Goal: Book appointment/travel/reservation

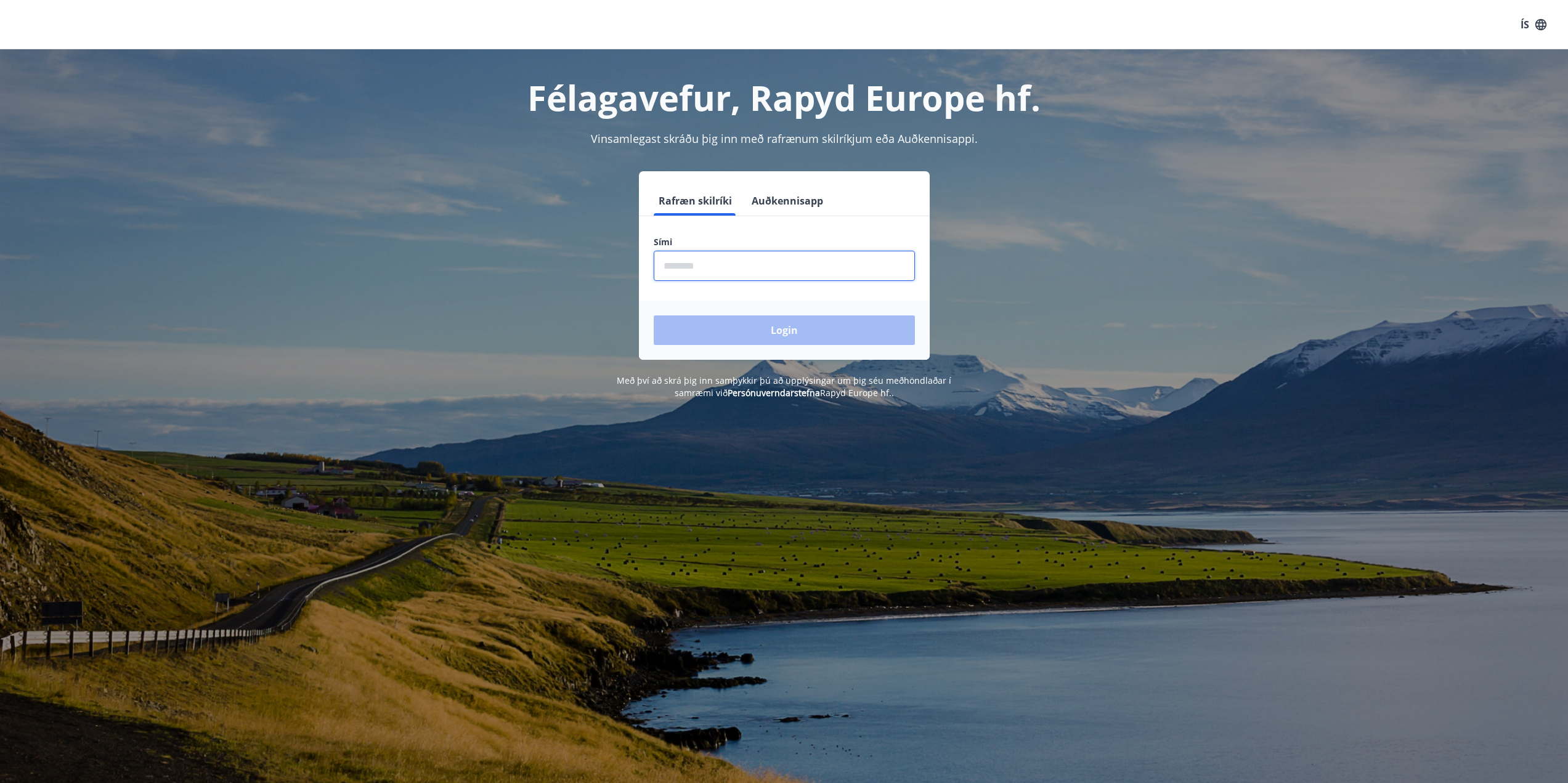
click at [772, 275] on input "phone" at bounding box center [784, 265] width 261 height 30
type input "********"
click at [654, 315] on button "Login" at bounding box center [784, 330] width 261 height 29
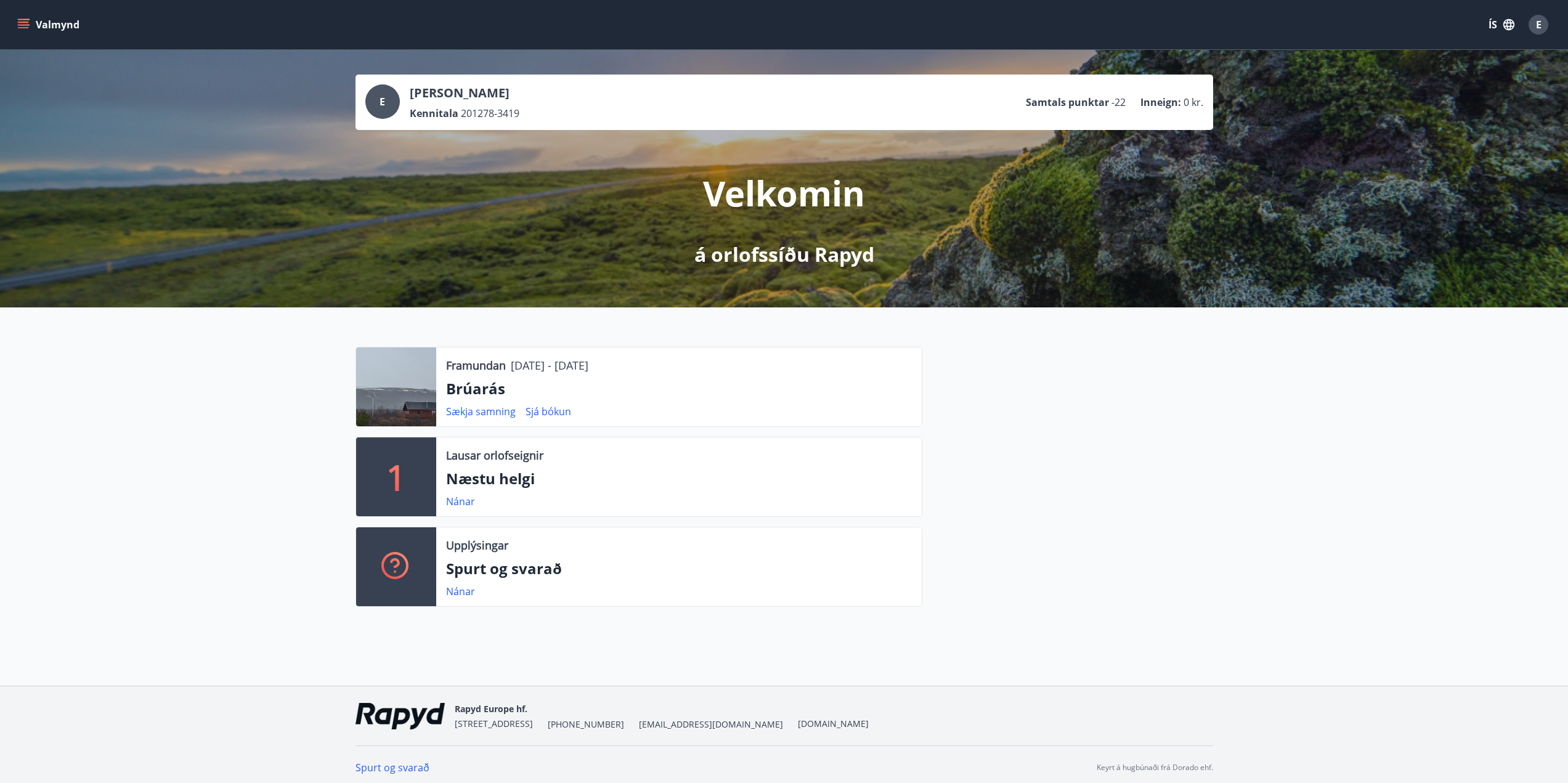
click at [38, 17] on button "Valmynd" at bounding box center [49, 24] width 70 height 22
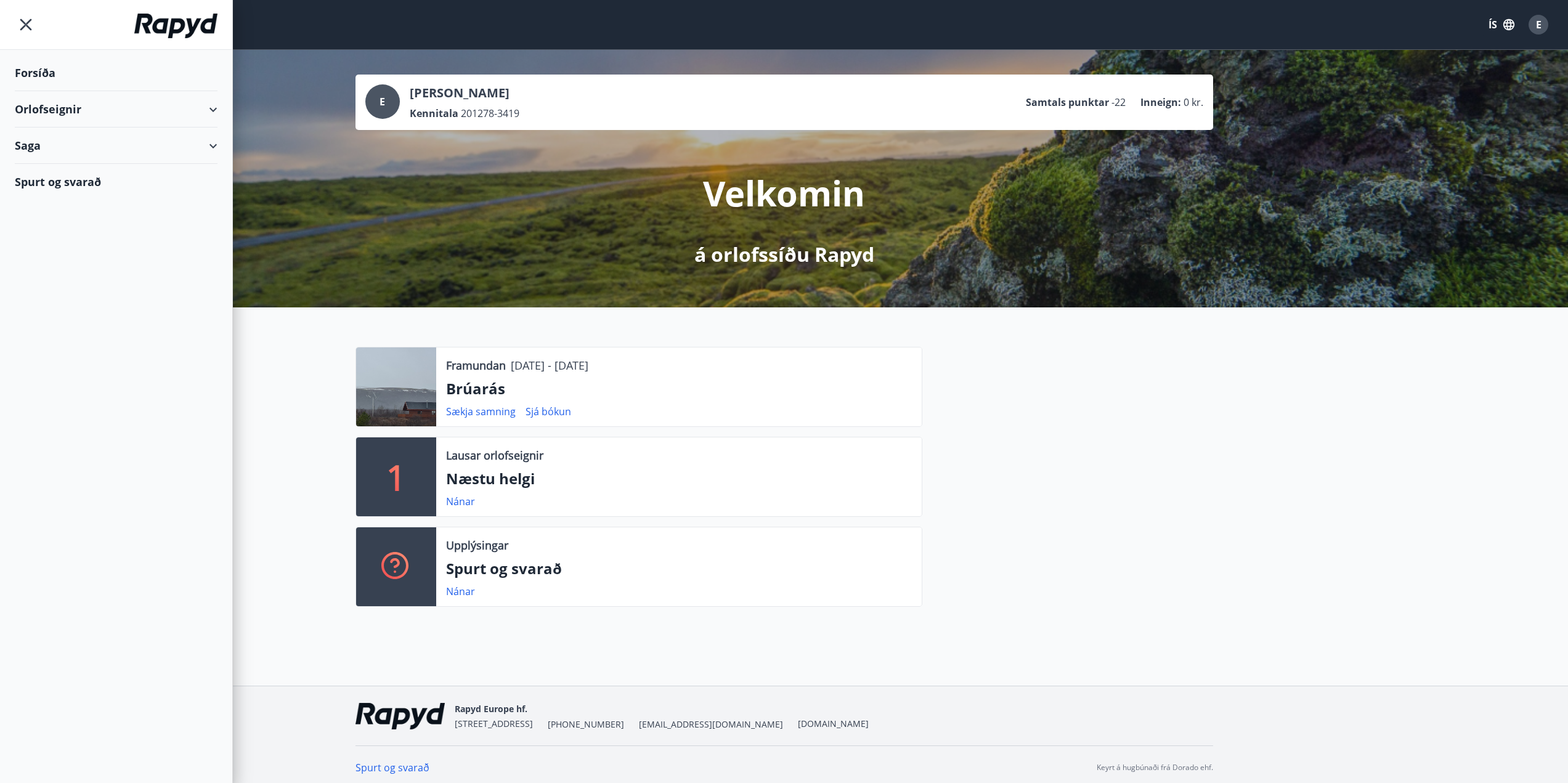
click at [70, 111] on div "Orlofseignir" at bounding box center [116, 109] width 203 height 36
click at [75, 169] on div "Bókunardagatal" at bounding box center [116, 166] width 183 height 26
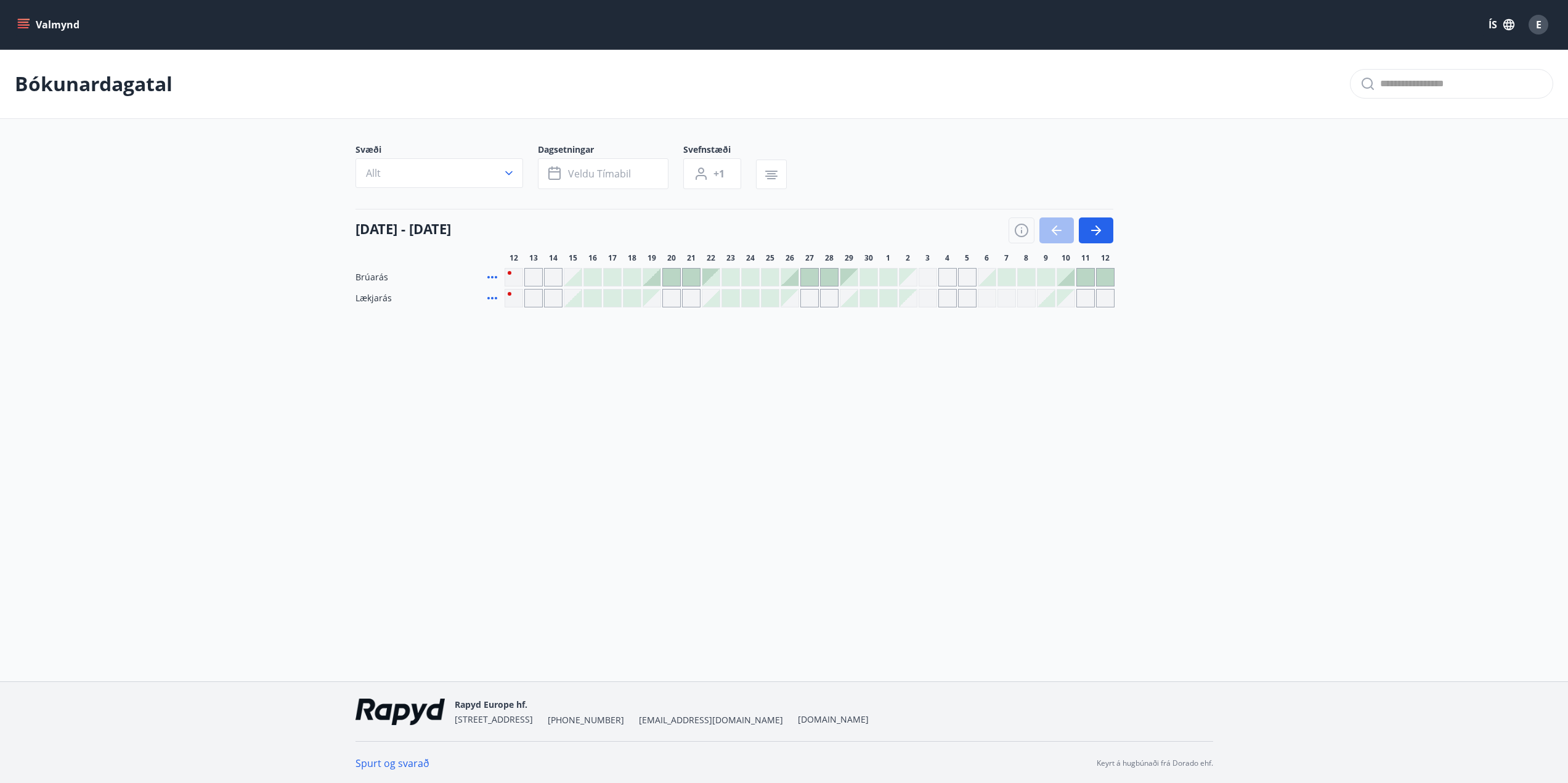
click at [371, 299] on span "Lækjarás" at bounding box center [373, 298] width 36 height 12
click at [57, 18] on button "Valmynd" at bounding box center [49, 24] width 70 height 22
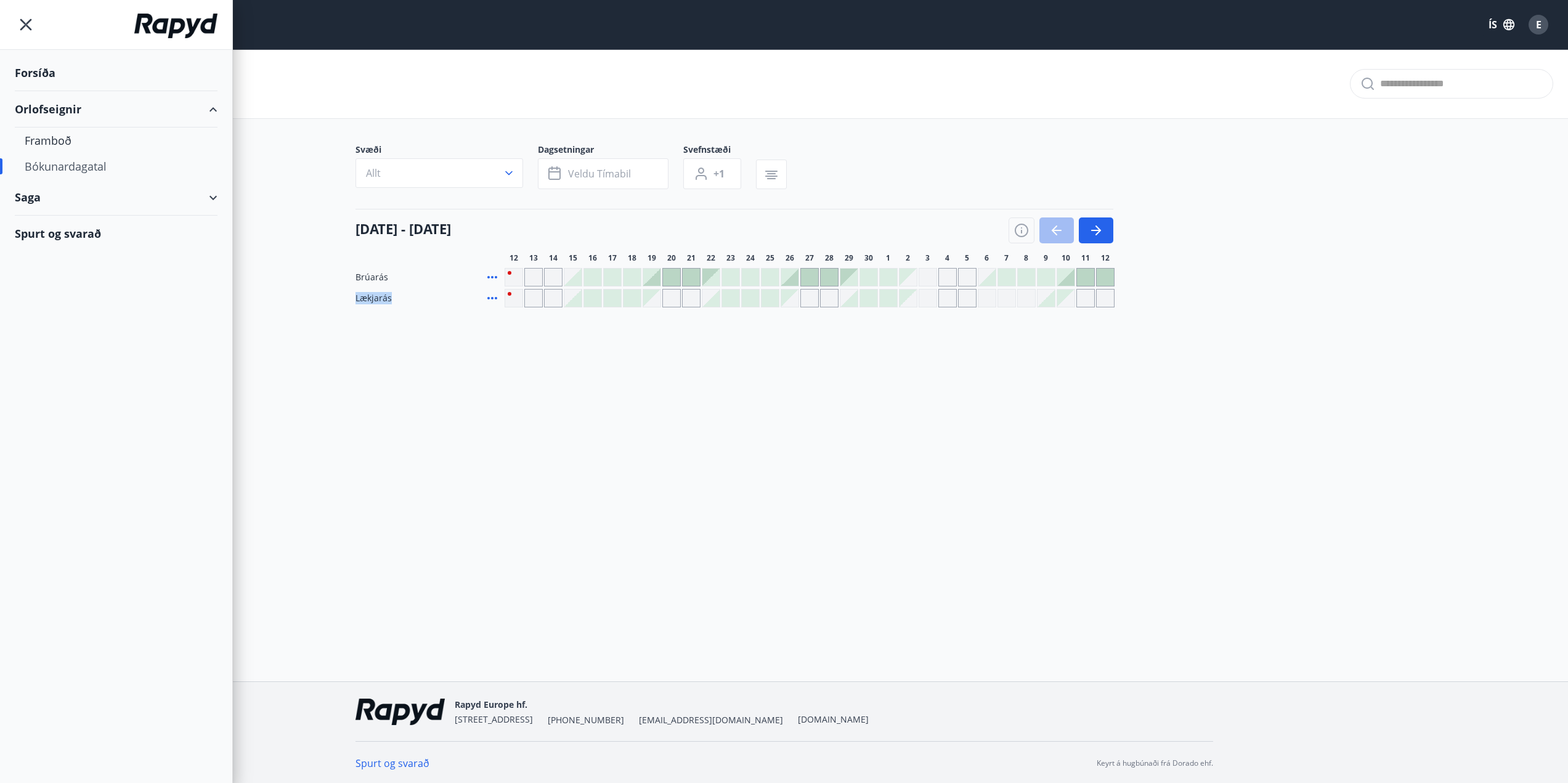
click at [60, 101] on div "Orlofseignir" at bounding box center [116, 109] width 203 height 36
click at [62, 113] on div "Orlofseignir" at bounding box center [116, 109] width 203 height 36
click at [66, 143] on div "Framboð" at bounding box center [116, 140] width 183 height 26
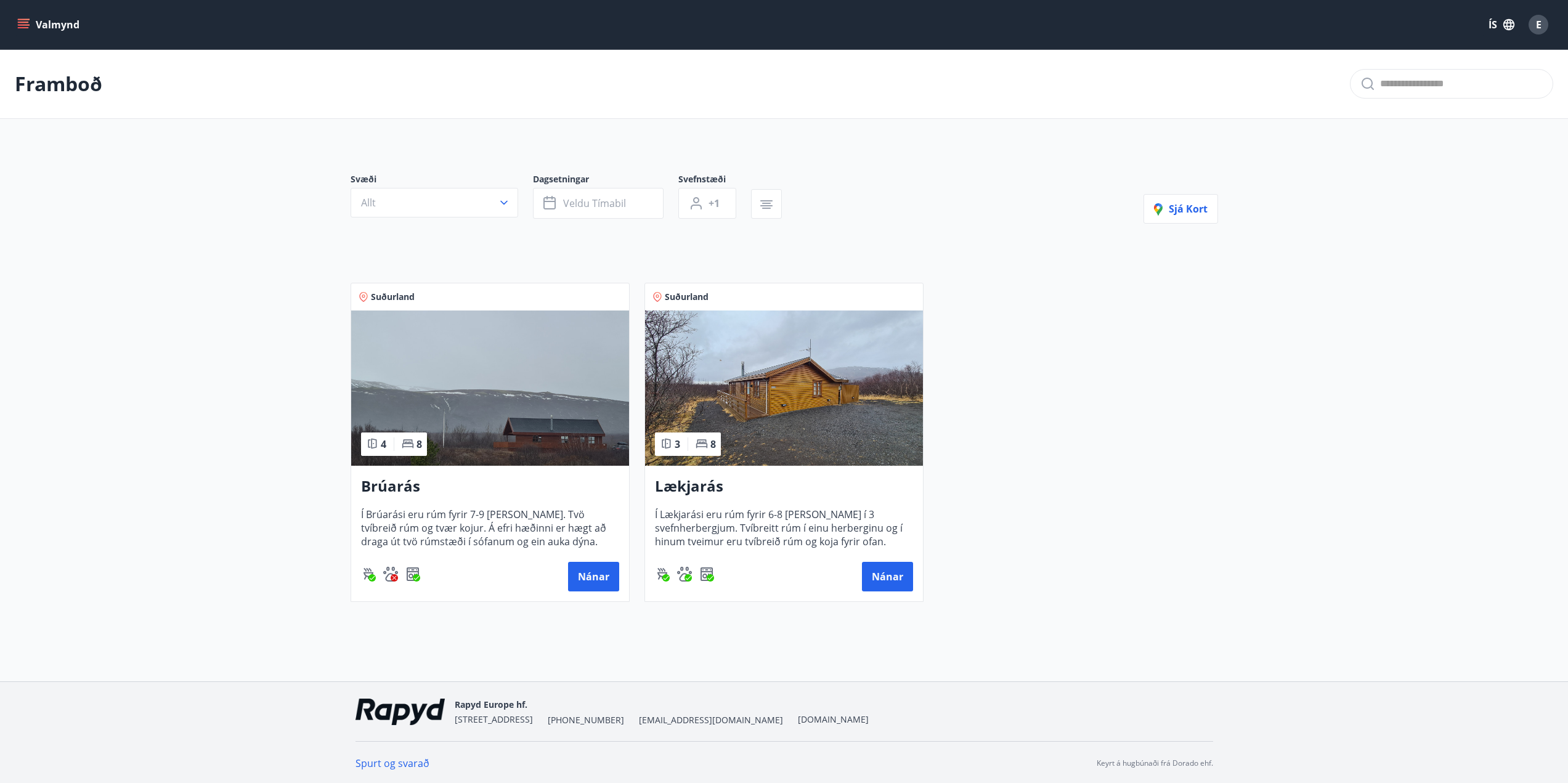
click at [694, 495] on h3 "Lækjarás" at bounding box center [784, 487] width 258 height 22
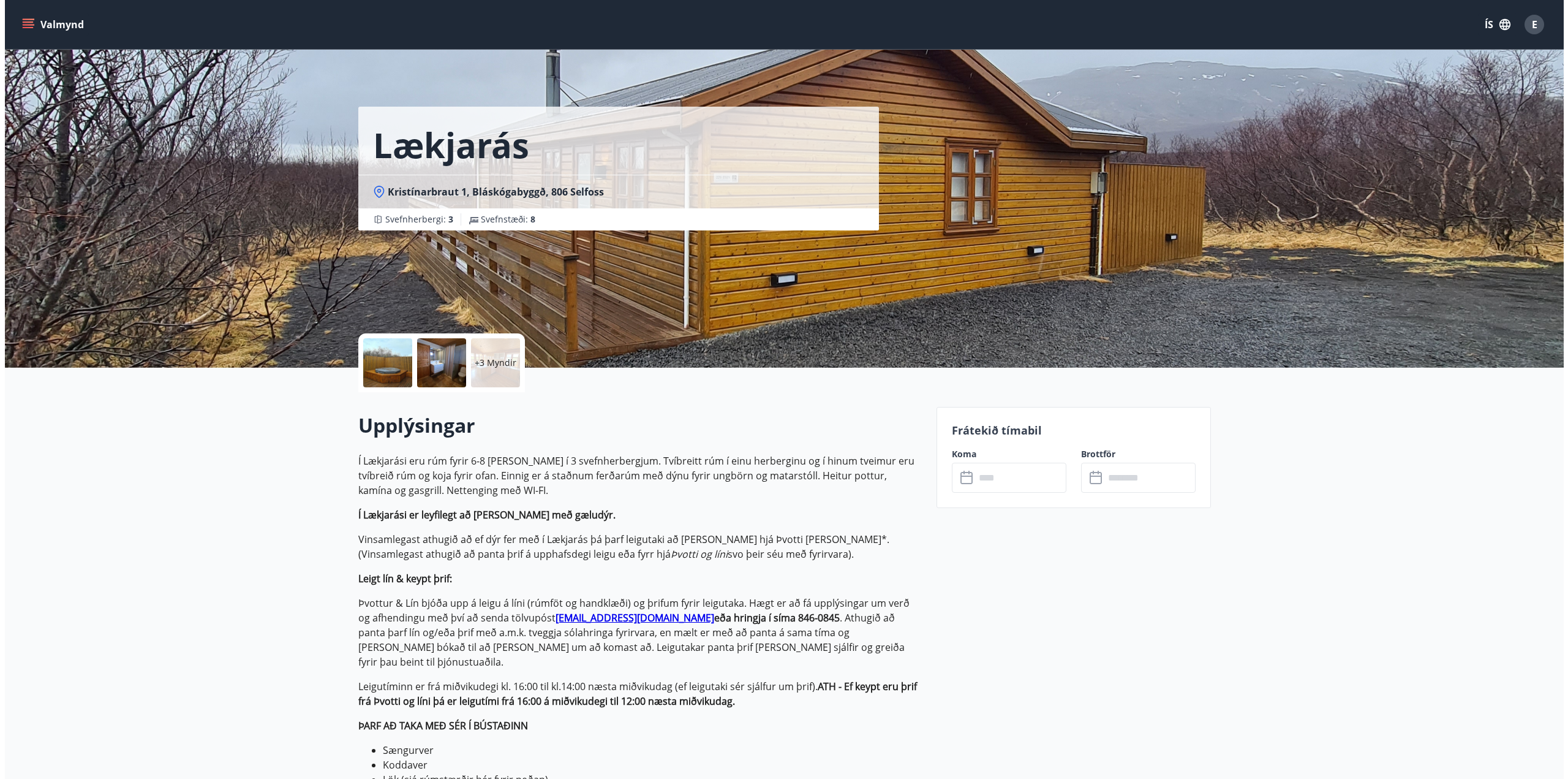
scroll to position [184, 0]
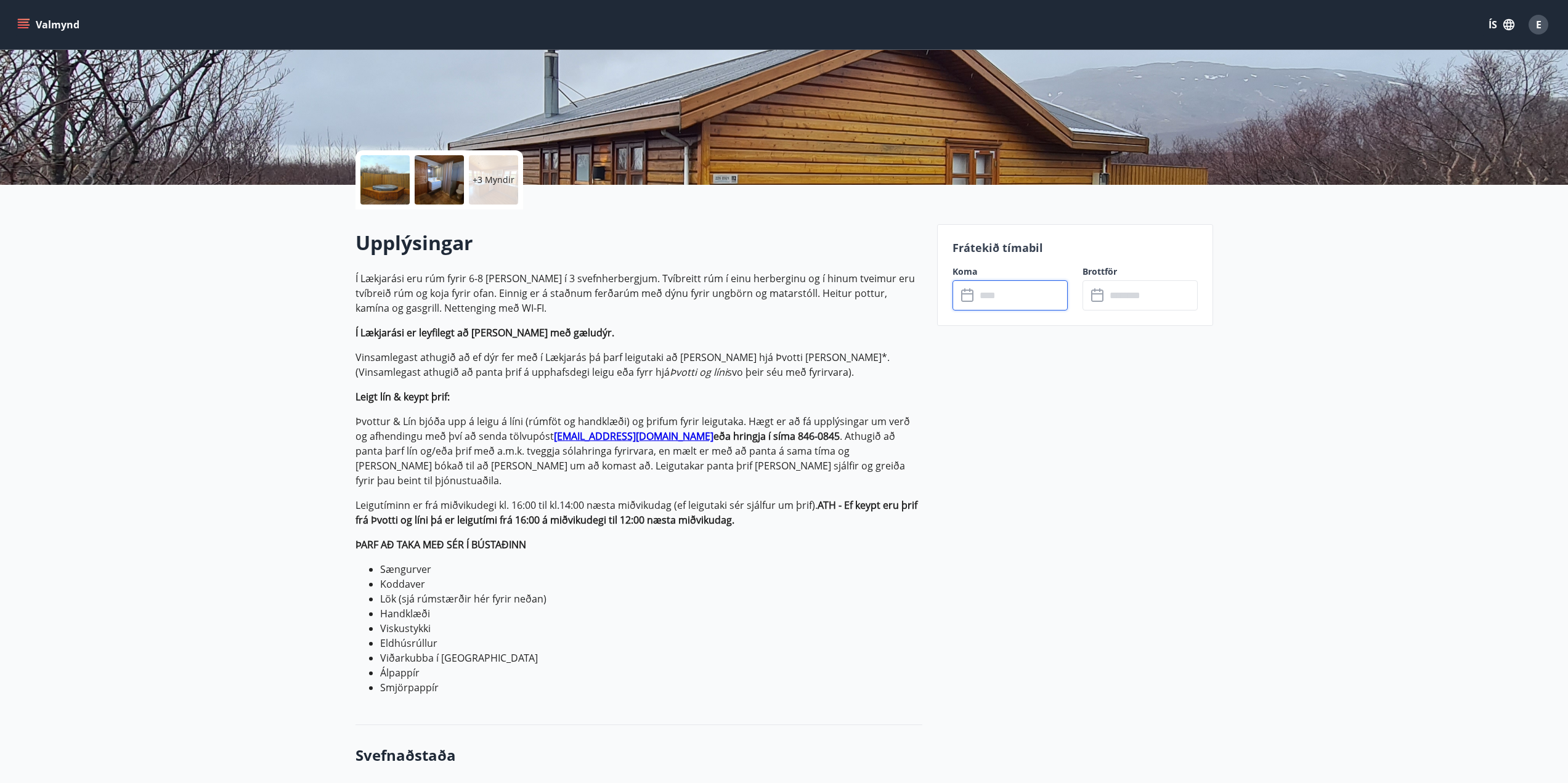
click at [1002, 292] on input "text" at bounding box center [1022, 295] width 92 height 30
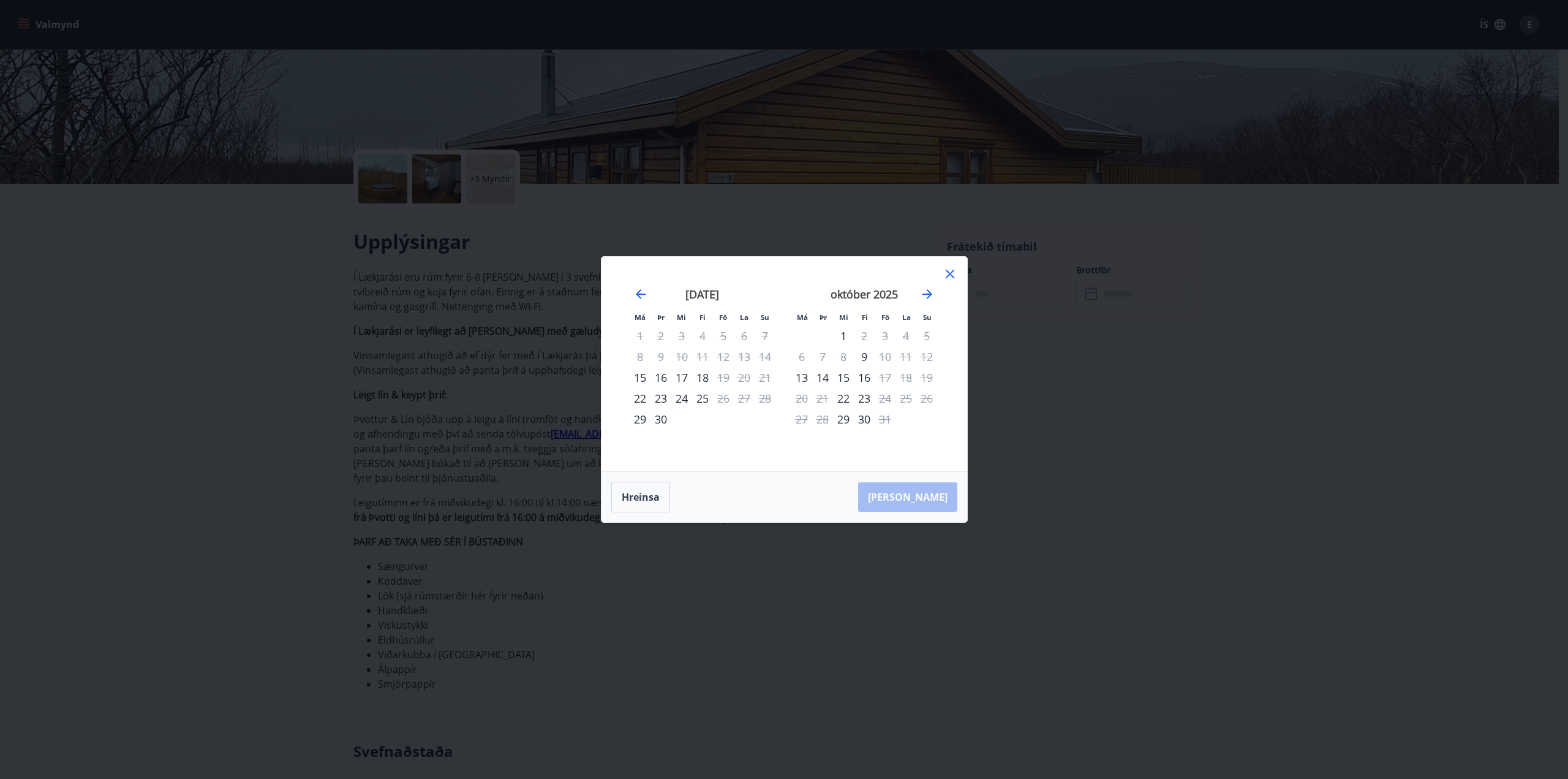
click at [947, 274] on icon at bounding box center [950, 274] width 15 height 15
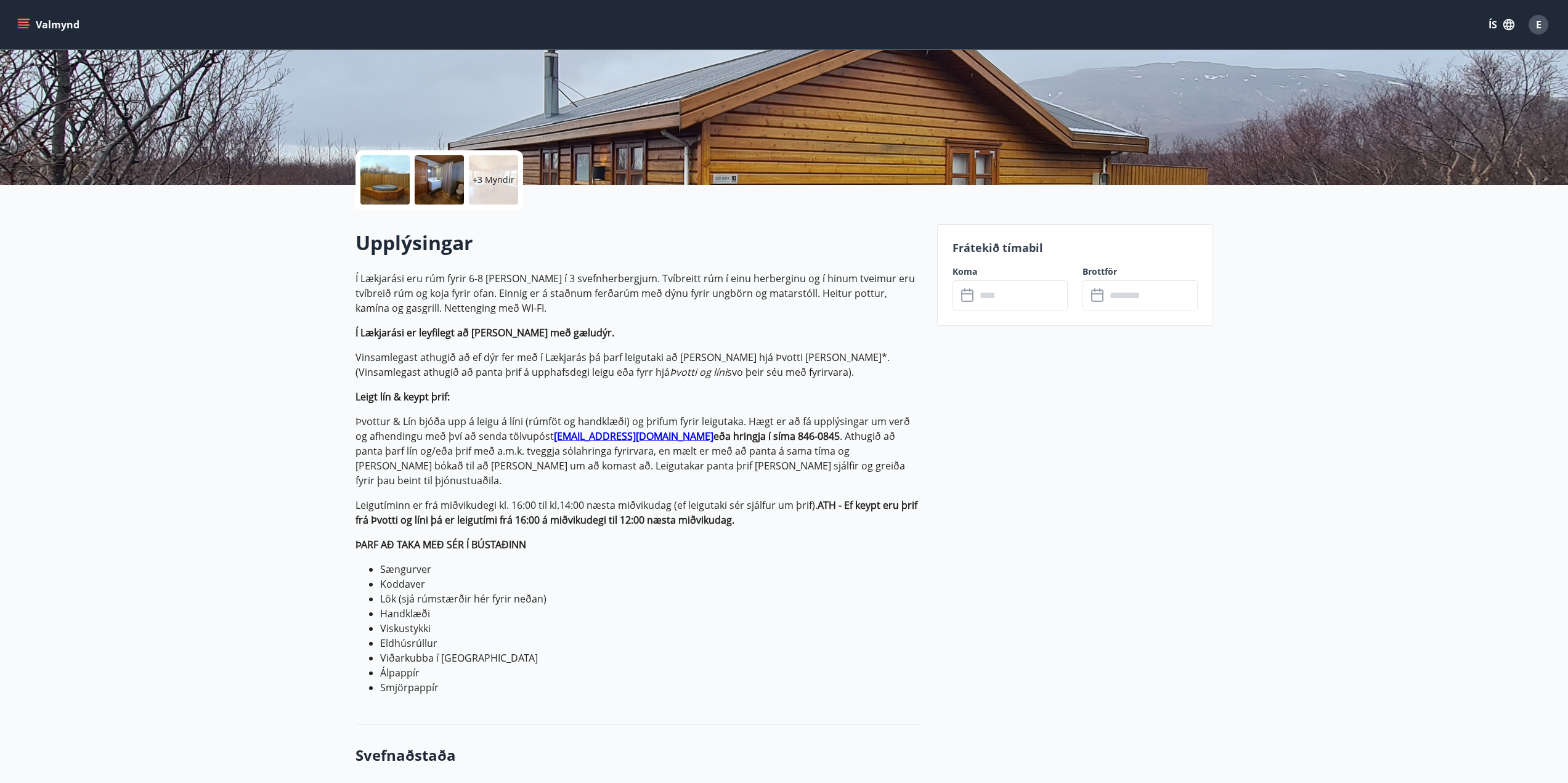
click at [29, 17] on button "Valmynd" at bounding box center [49, 24] width 70 height 22
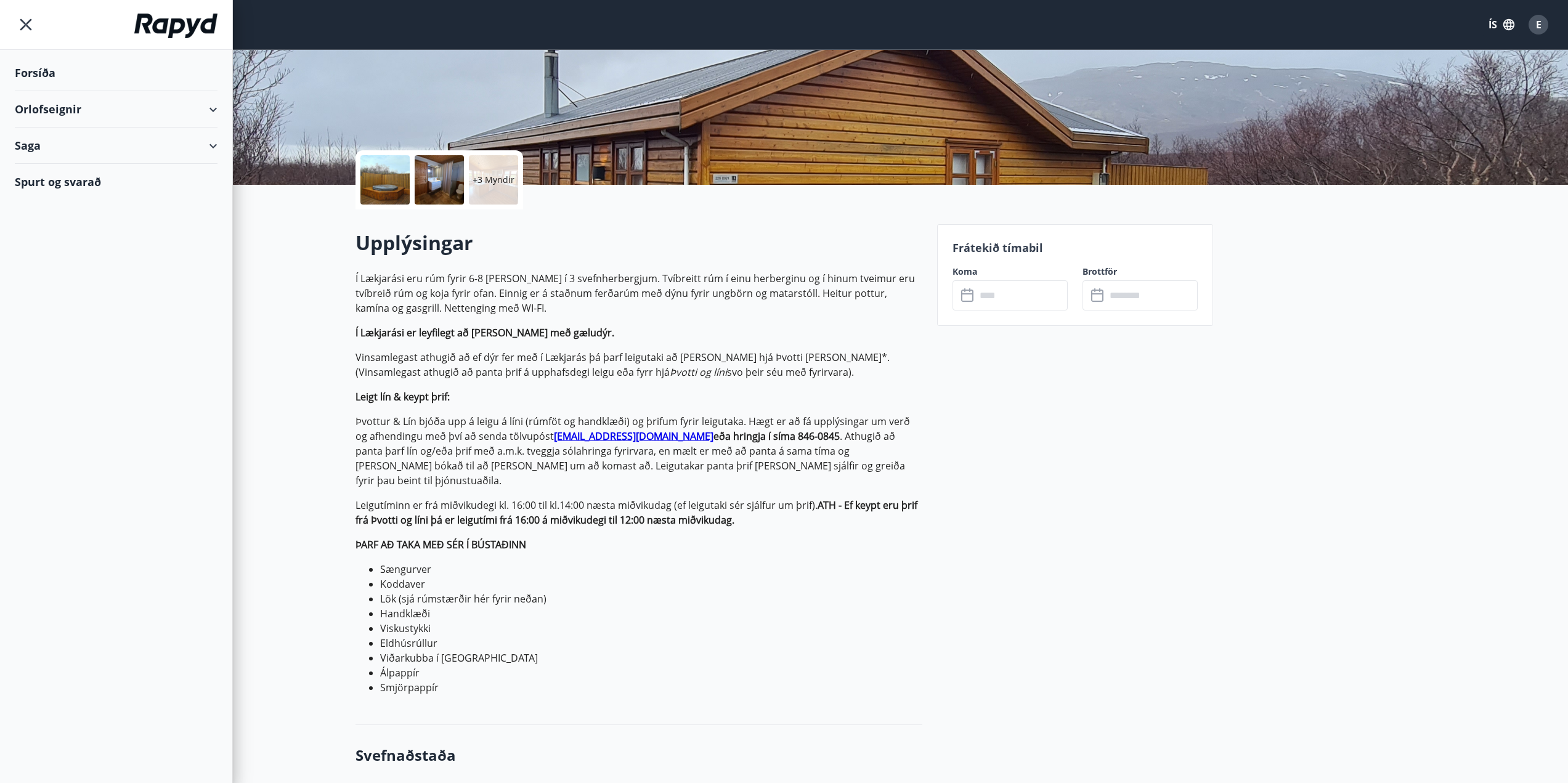
click at [30, 25] on icon "menu" at bounding box center [26, 24] width 22 height 22
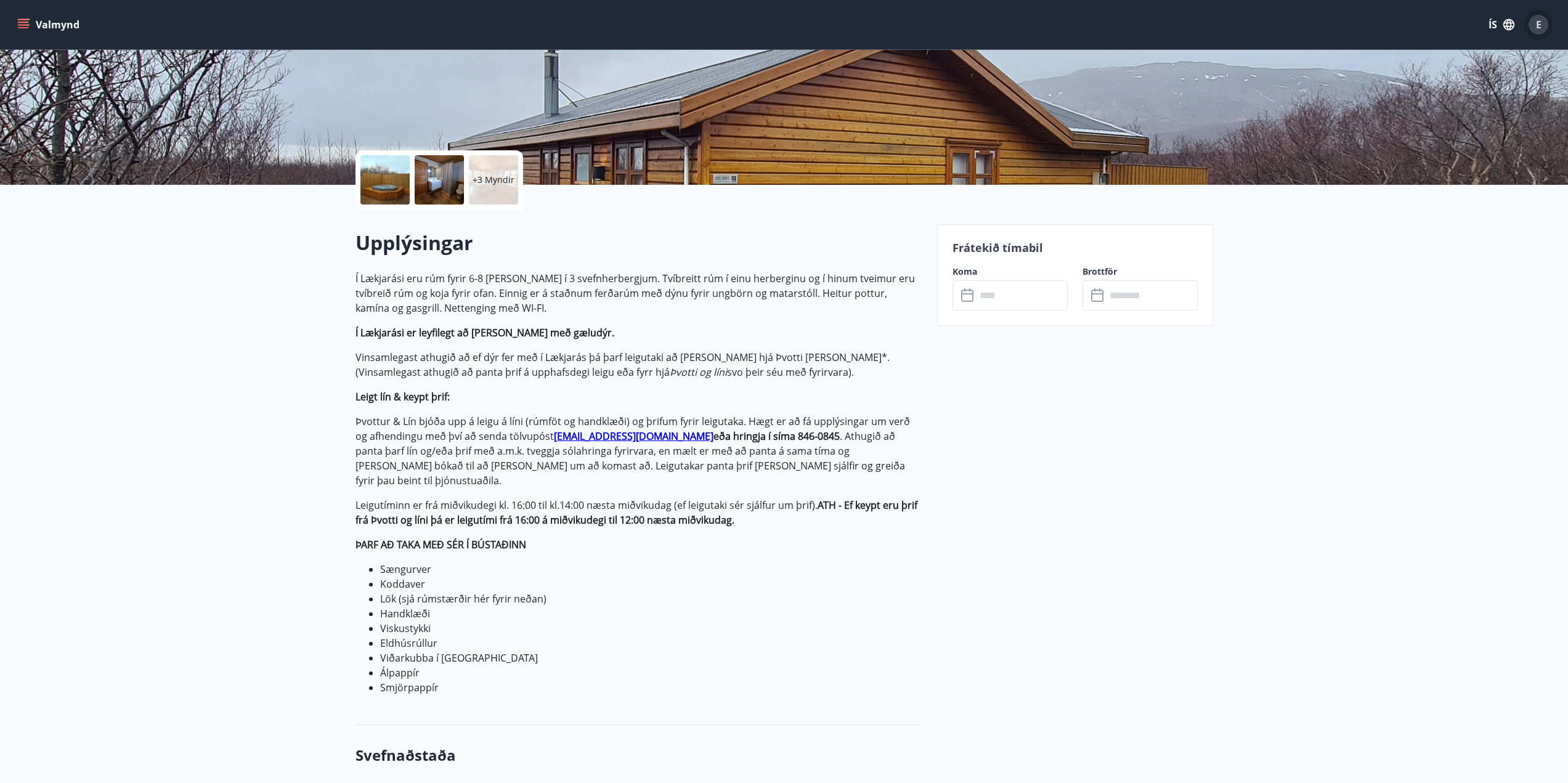
click at [1540, 26] on span "E" at bounding box center [1539, 24] width 6 height 13
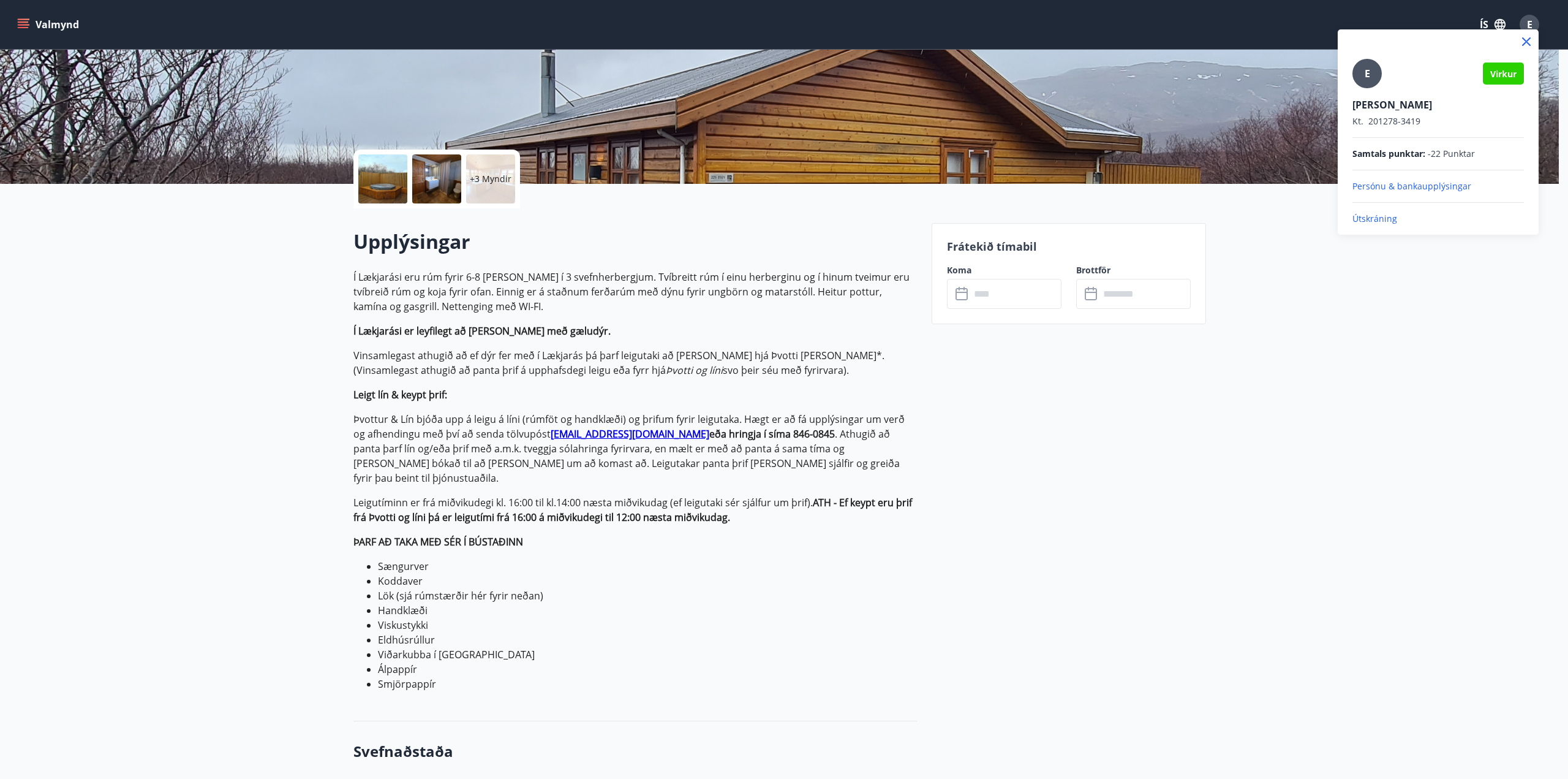
click at [1391, 218] on p "Útskráning" at bounding box center [1438, 219] width 172 height 12
